Goal: Information Seeking & Learning: Learn about a topic

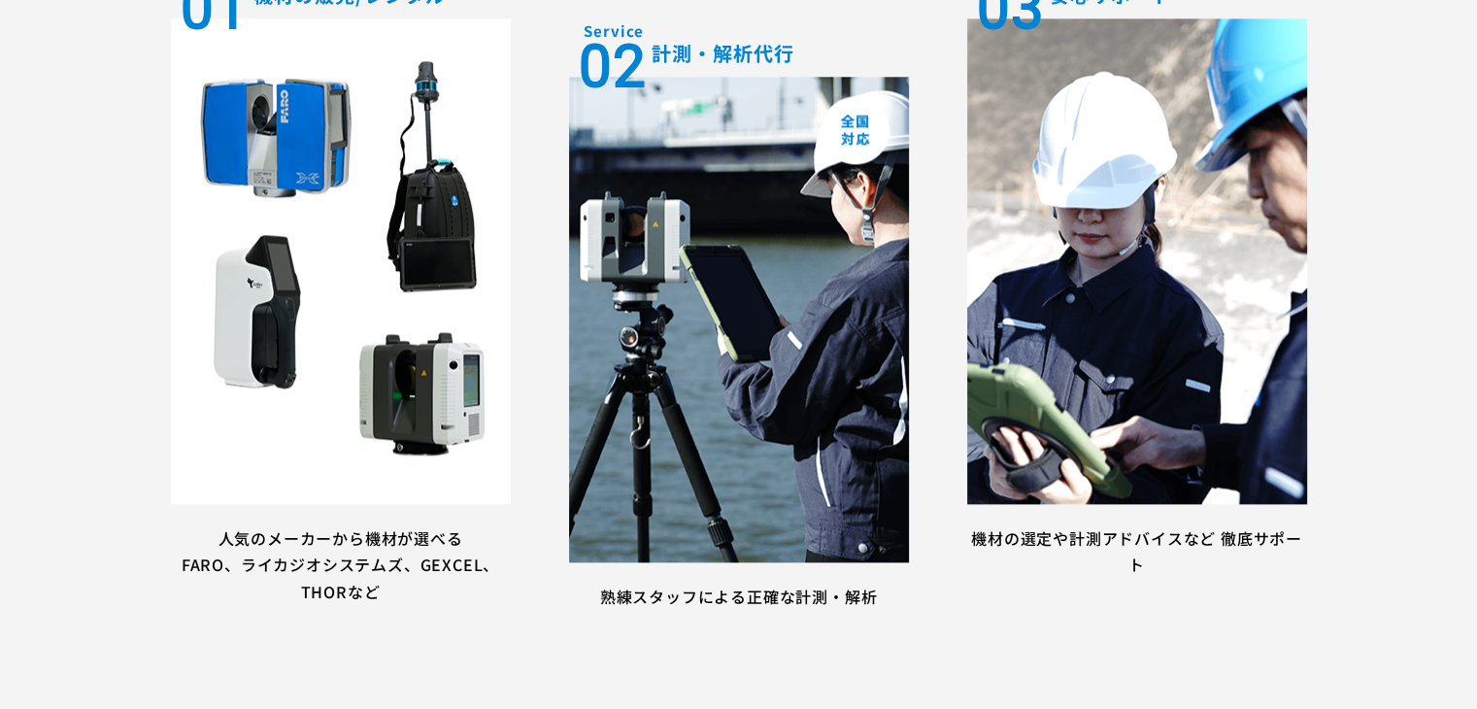
scroll to position [2233, 0]
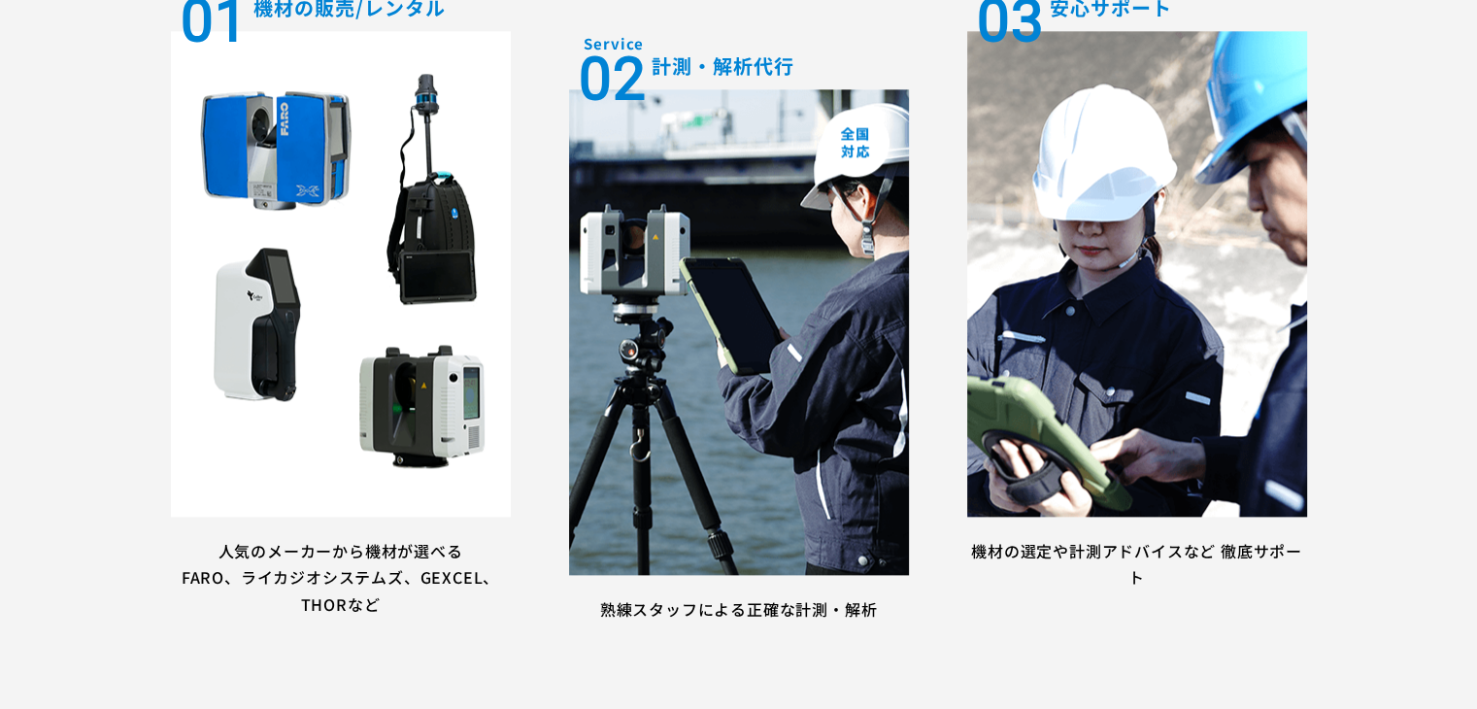
click at [313, 347] on img at bounding box center [341, 273] width 340 height 485
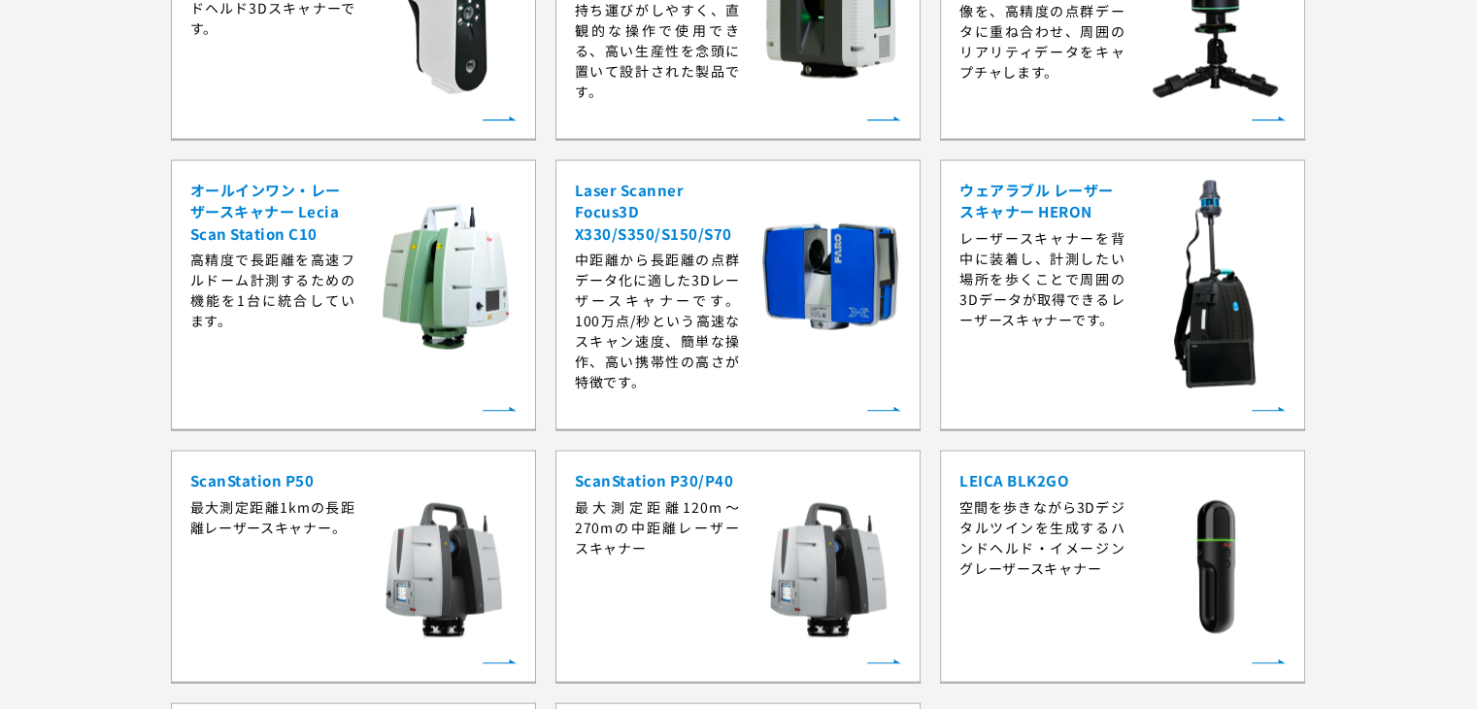
scroll to position [3787, 0]
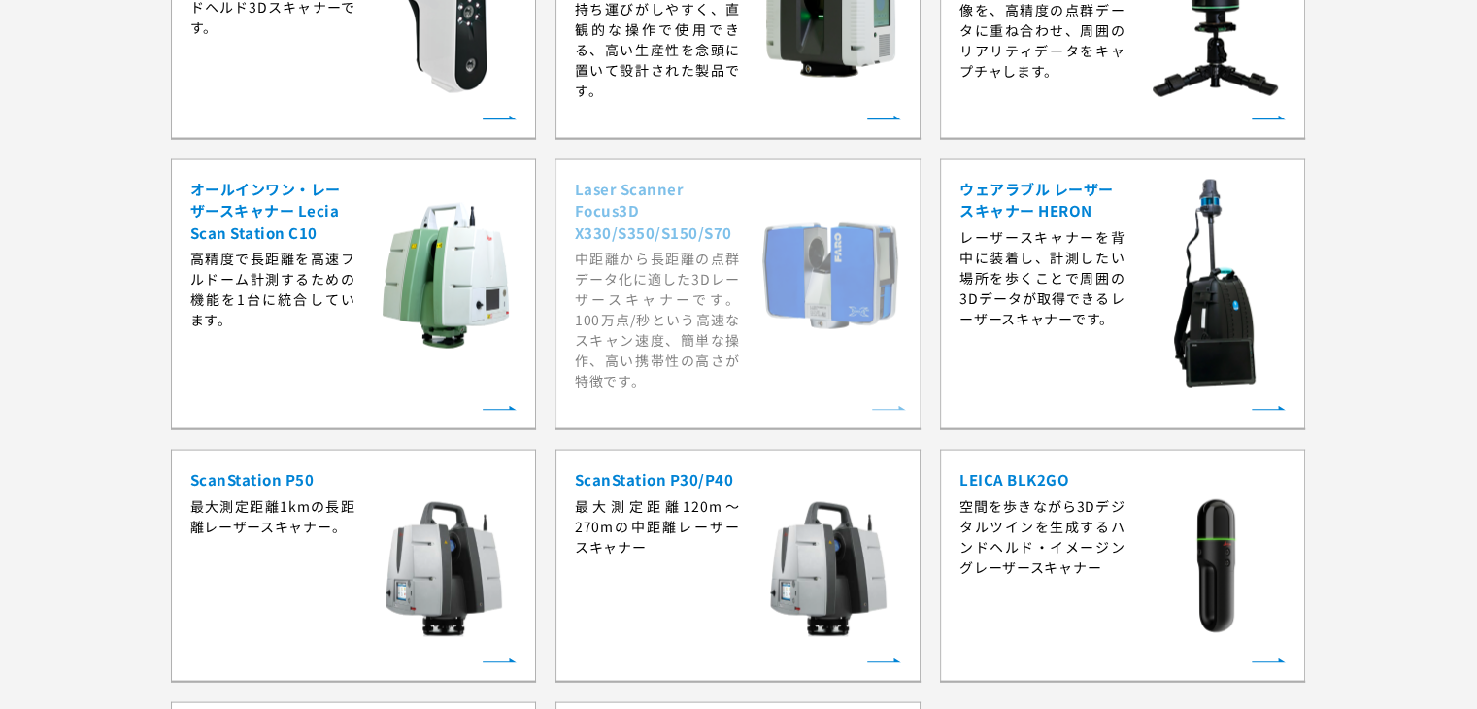
click at [724, 239] on strong "Laser Scanner Focus3D X330/S350/S150/S70" at bounding box center [657, 212] width 165 height 66
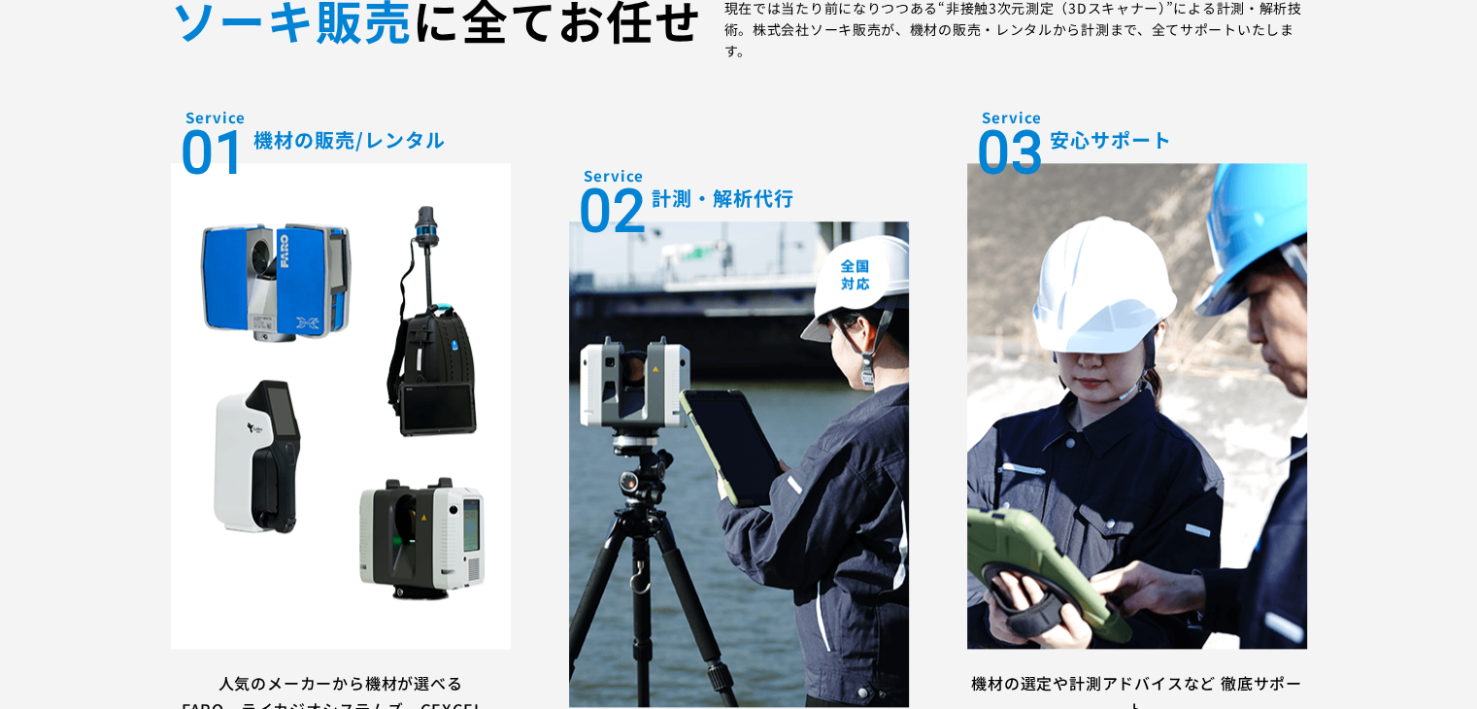
scroll to position [2136, 0]
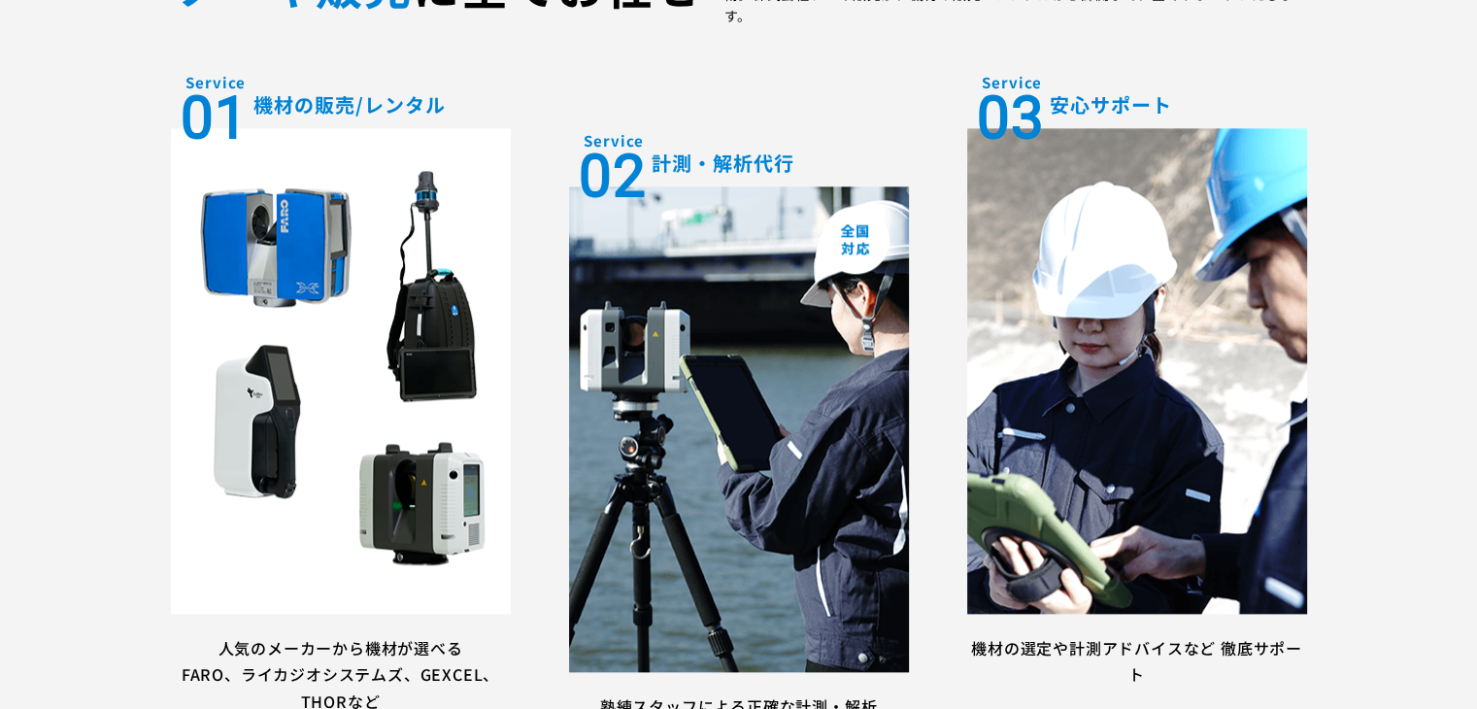
click at [453, 387] on img at bounding box center [341, 370] width 340 height 485
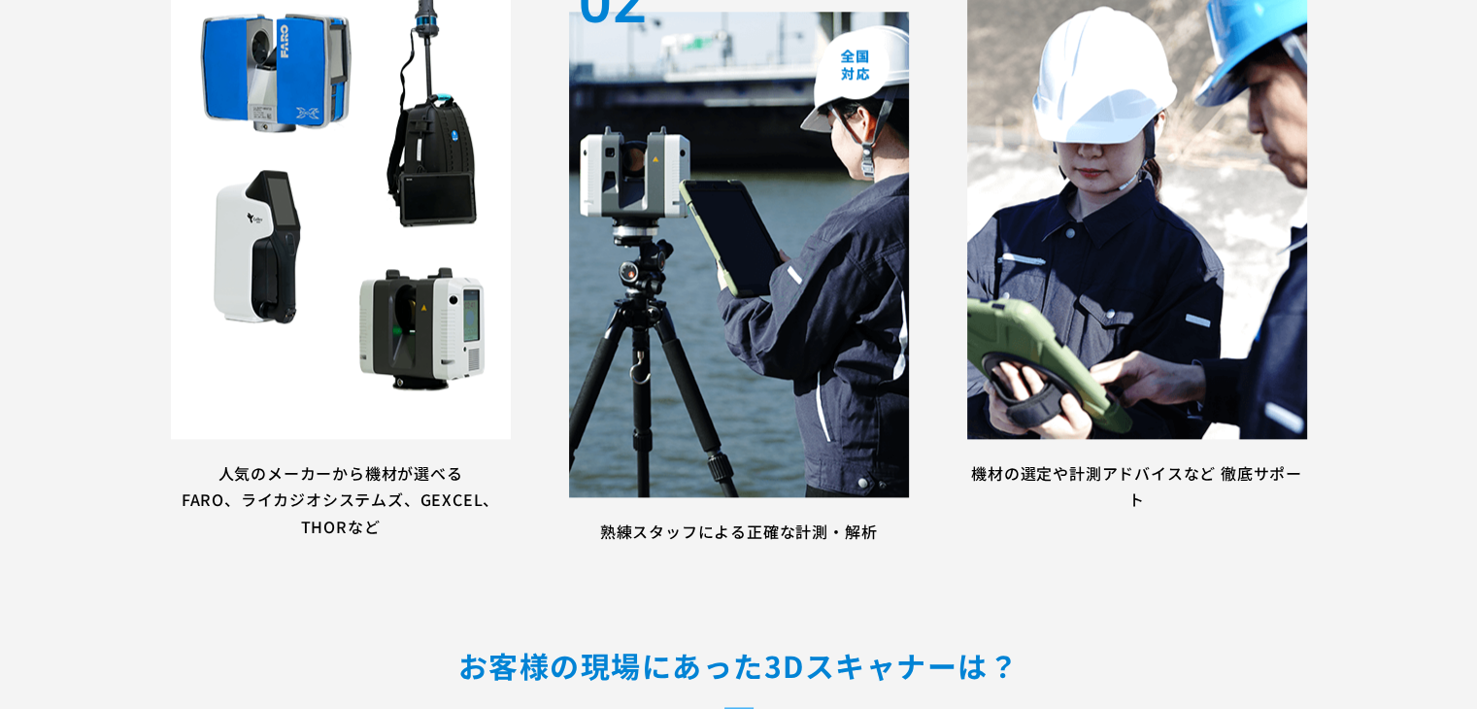
scroll to position [2330, 0]
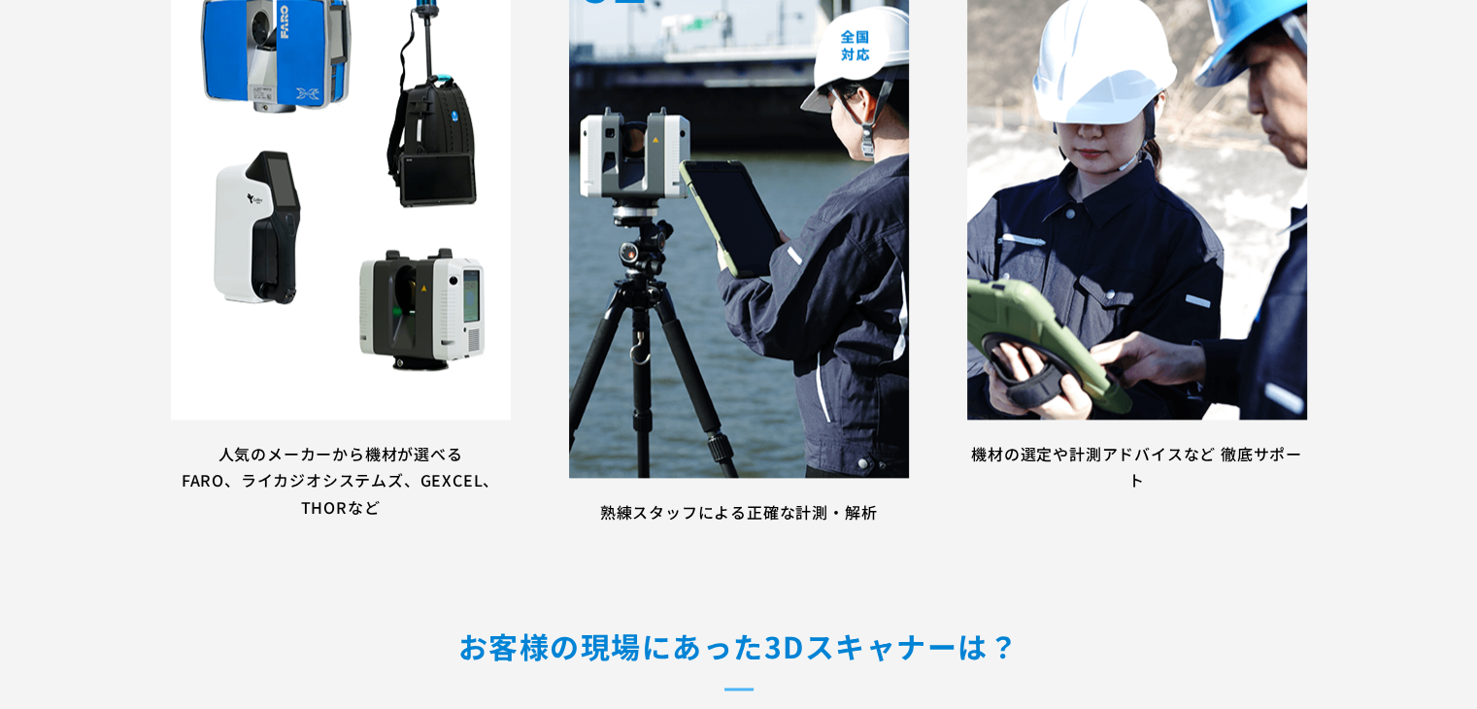
click at [354, 501] on p "⼈気のメーカーから機材が選べる FARO、ライカジオシステムズ、GEXCEL、THORなど" at bounding box center [341, 481] width 340 height 80
click at [354, 486] on p "⼈気のメーカーから機材が選べる FARO、ライカジオシステムズ、GEXCEL、THORなど" at bounding box center [341, 481] width 340 height 80
click at [355, 467] on p "⼈気のメーカーから機材が選べる FARO、ライカジオシステムズ、GEXCEL、THORなど" at bounding box center [341, 481] width 340 height 80
click at [357, 454] on p "⼈気のメーカーから機材が選べる FARO、ライカジオシステムズ、GEXCEL、THORなど" at bounding box center [341, 481] width 340 height 80
click at [333, 448] on p "⼈気のメーカーから機材が選べる FARO、ライカジオシステムズ、GEXCEL、THORなど" at bounding box center [341, 481] width 340 height 80
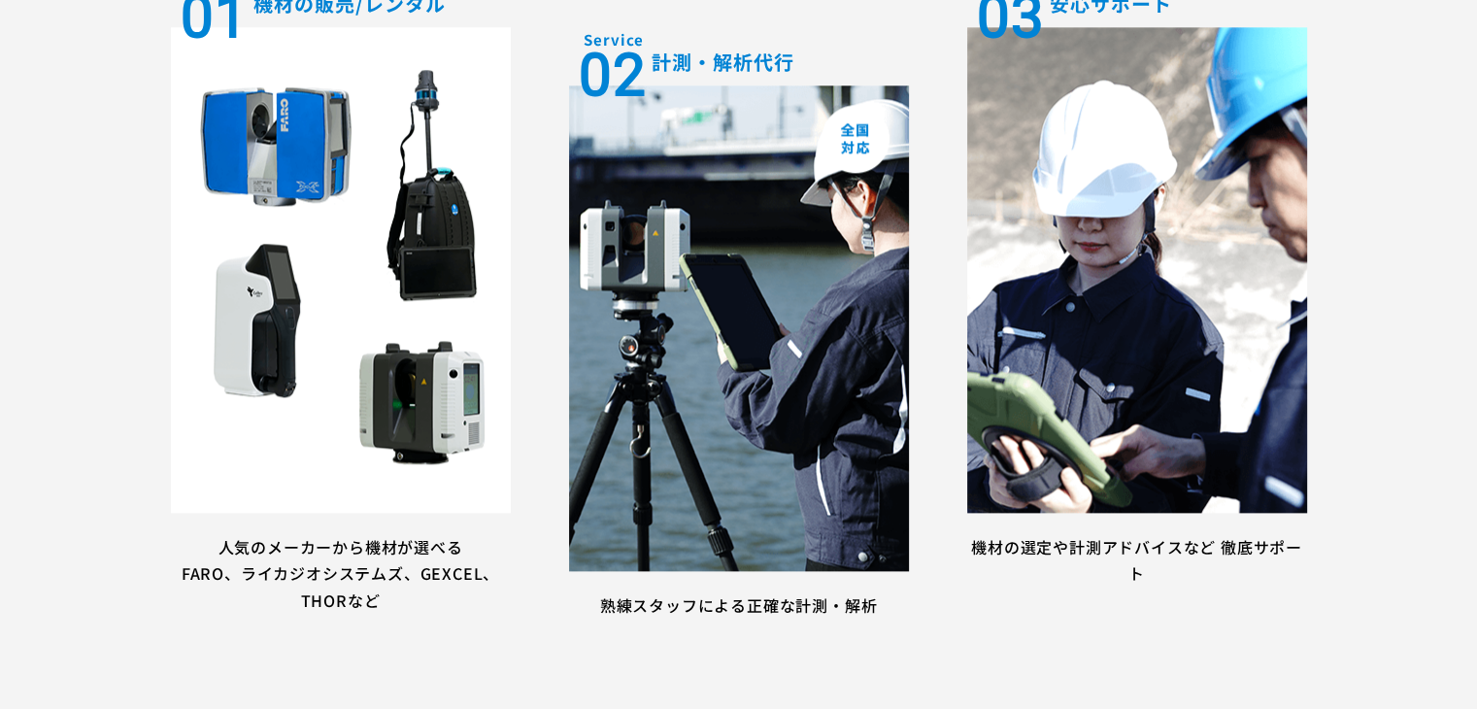
scroll to position [2233, 0]
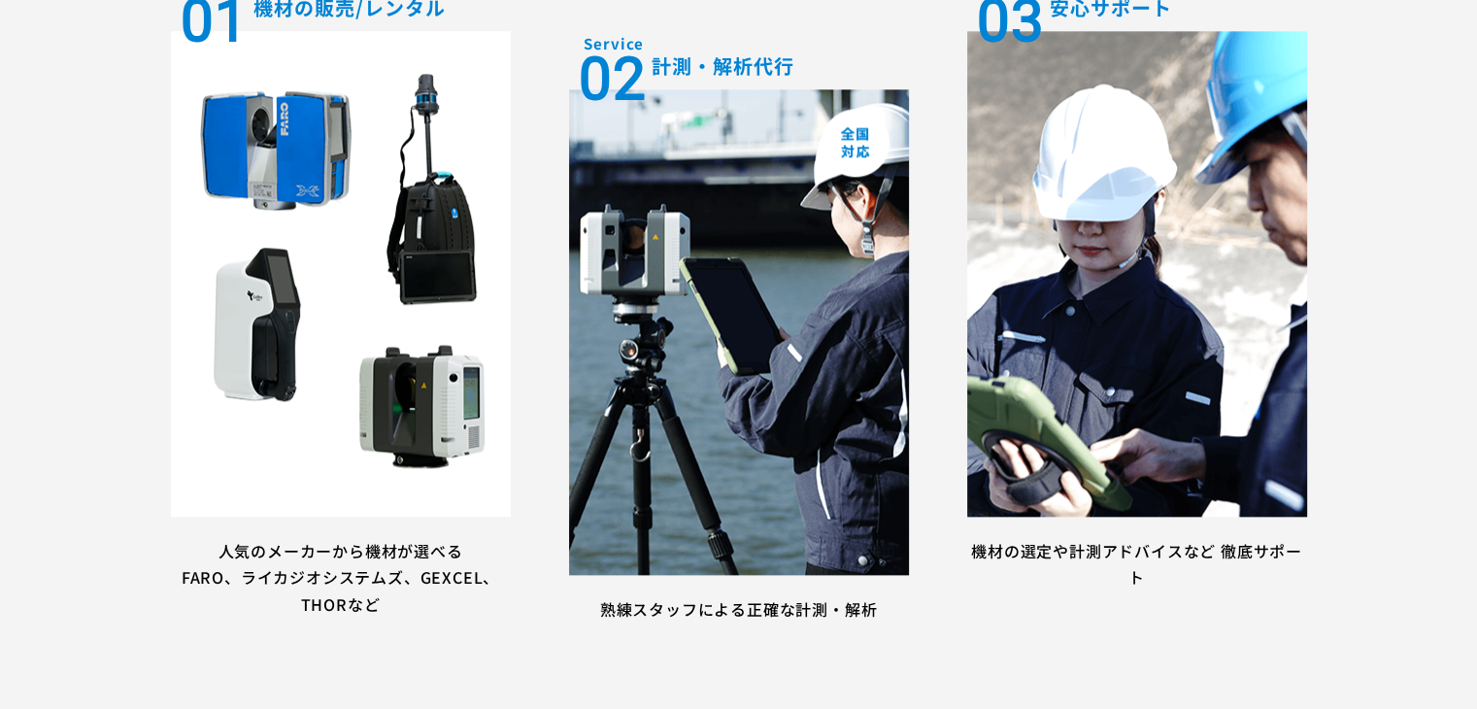
click at [338, 411] on img at bounding box center [341, 273] width 340 height 485
click at [291, 202] on img at bounding box center [341, 273] width 340 height 485
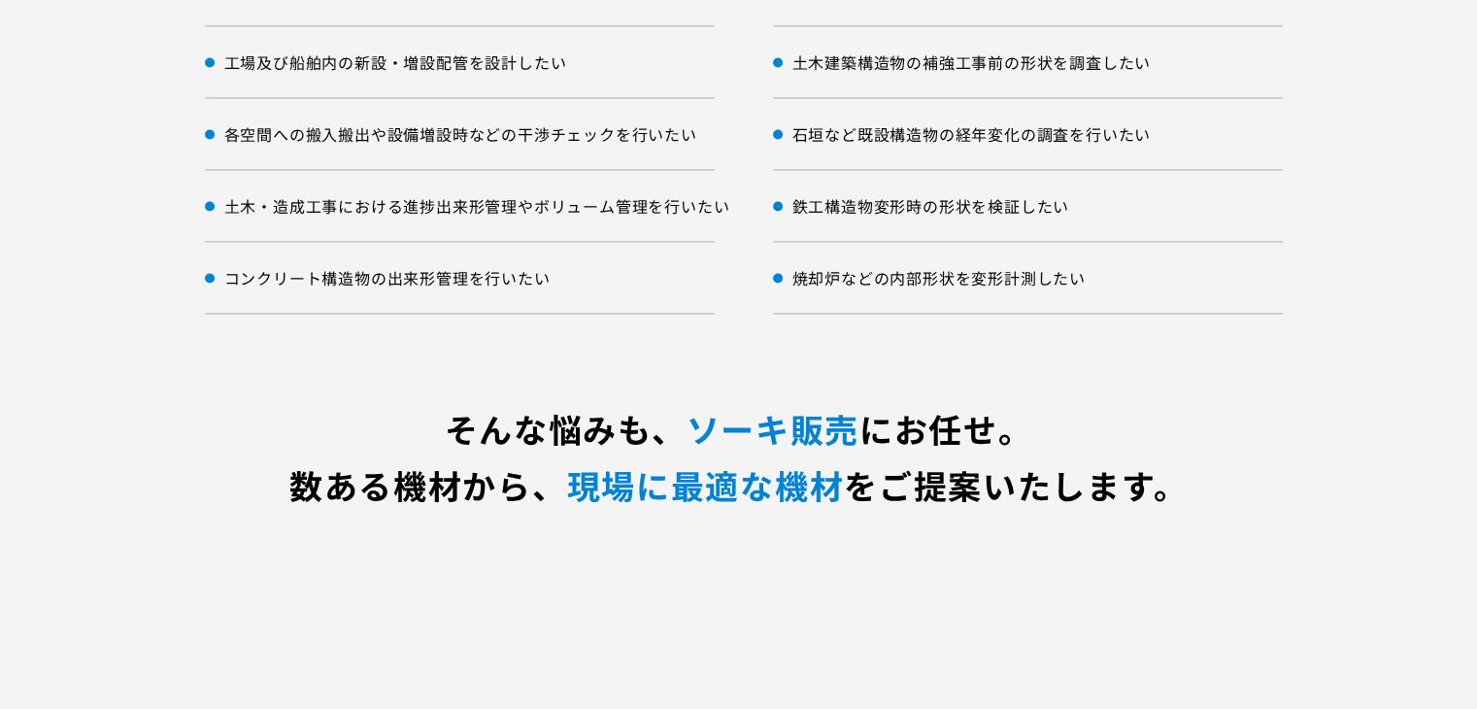
scroll to position [3107, 0]
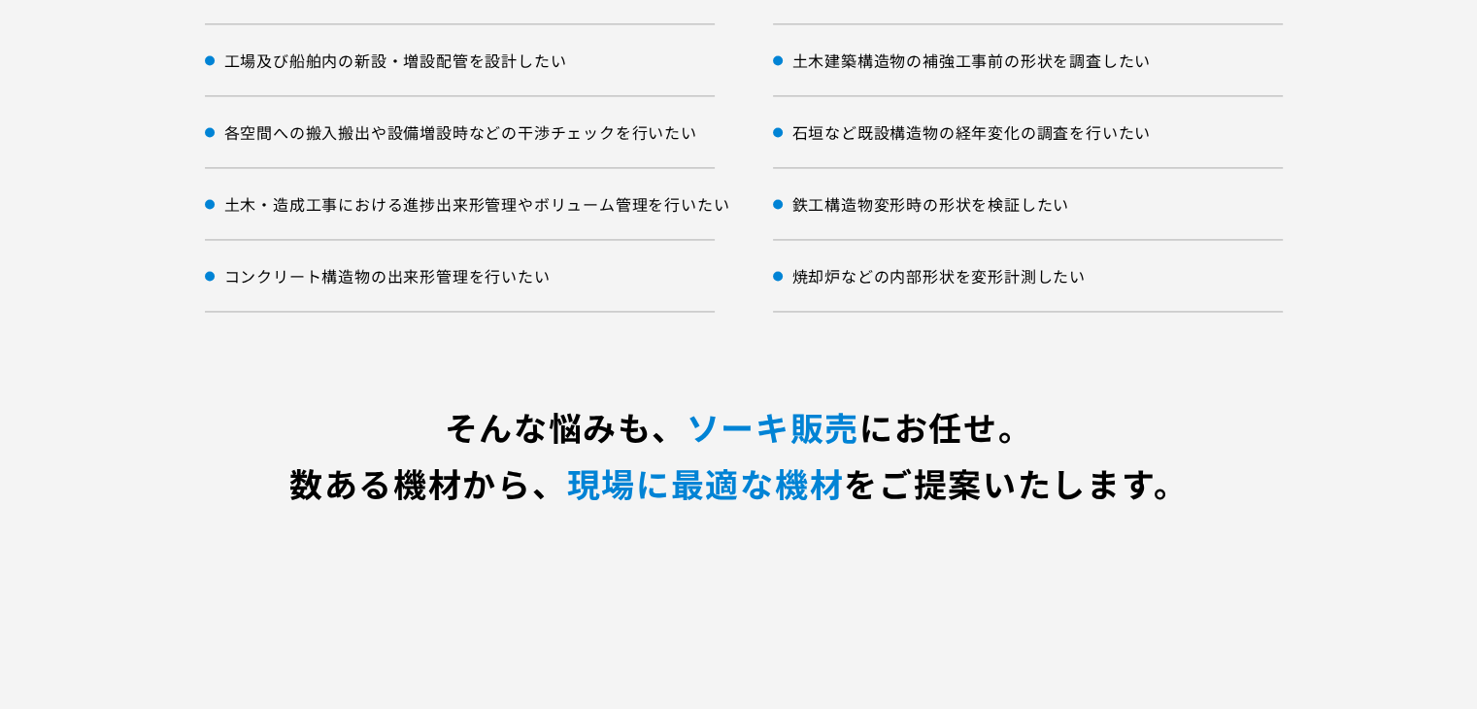
drag, startPoint x: 392, startPoint y: 238, endPoint x: 387, endPoint y: 354, distance: 116.6
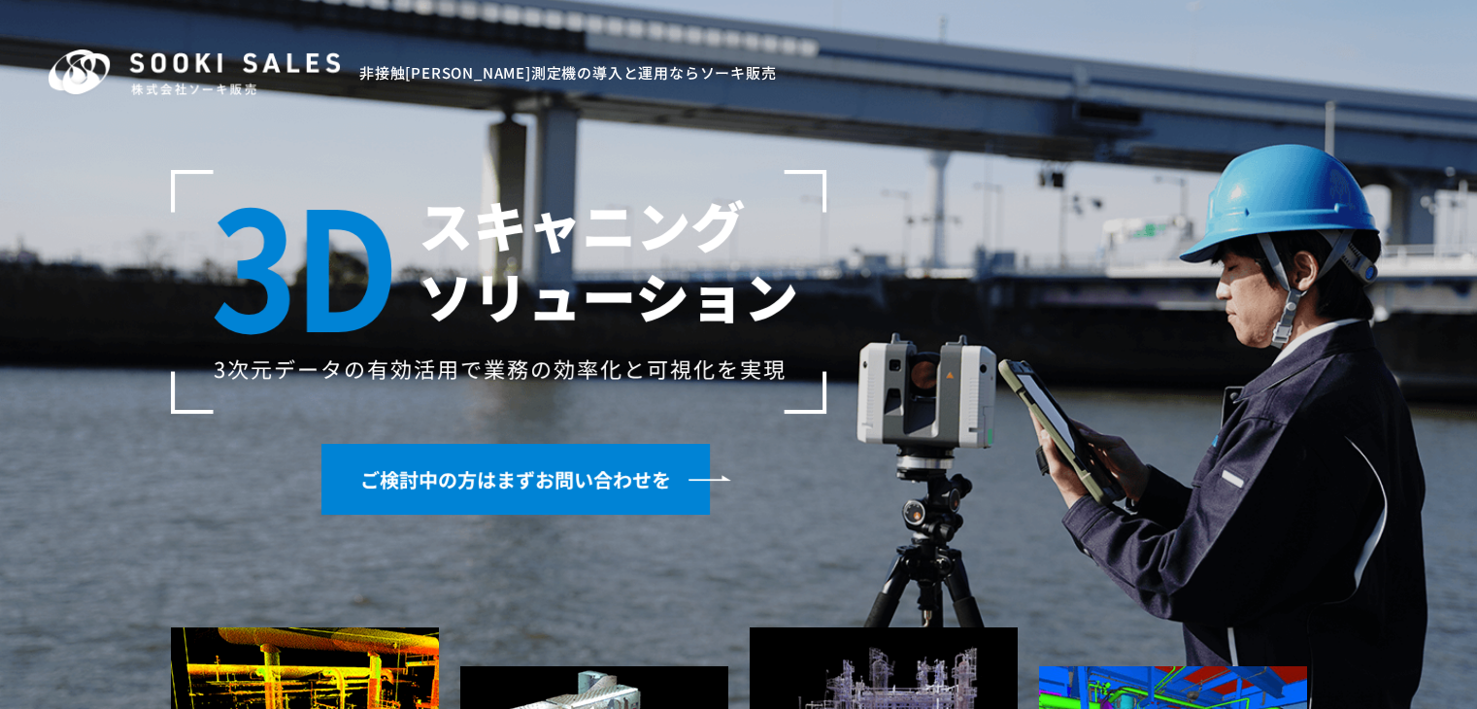
scroll to position [0, 0]
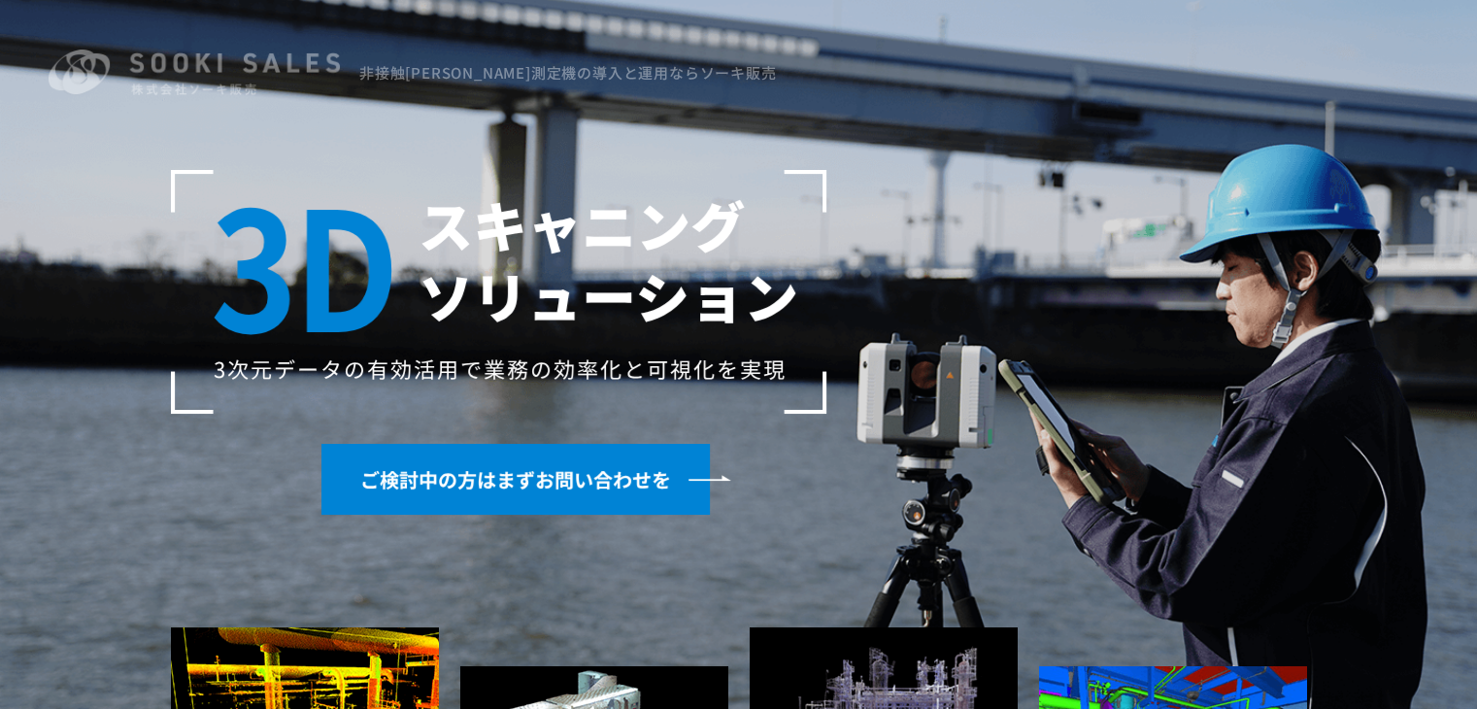
click at [295, 72] on img at bounding box center [194, 73] width 291 height 49
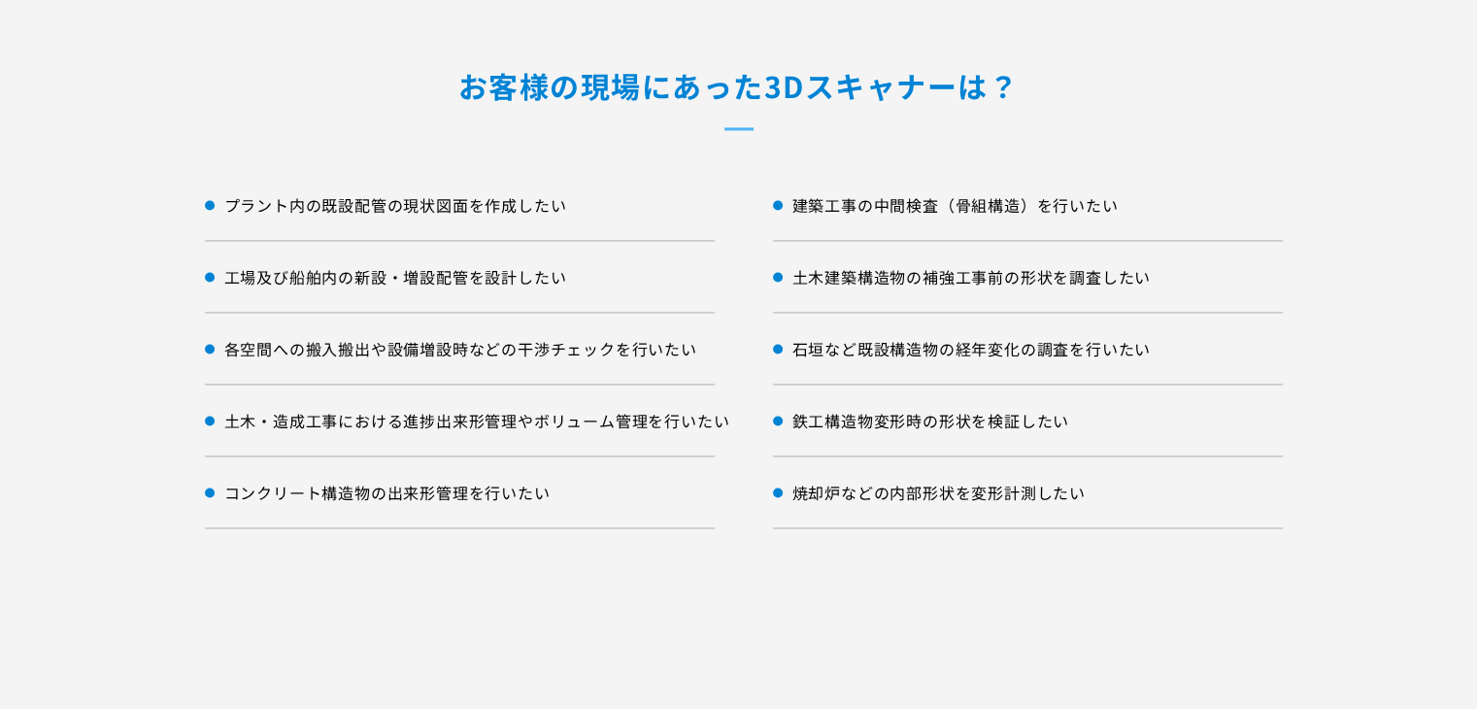
scroll to position [3301, 0]
